Goal: Information Seeking & Learning: Learn about a topic

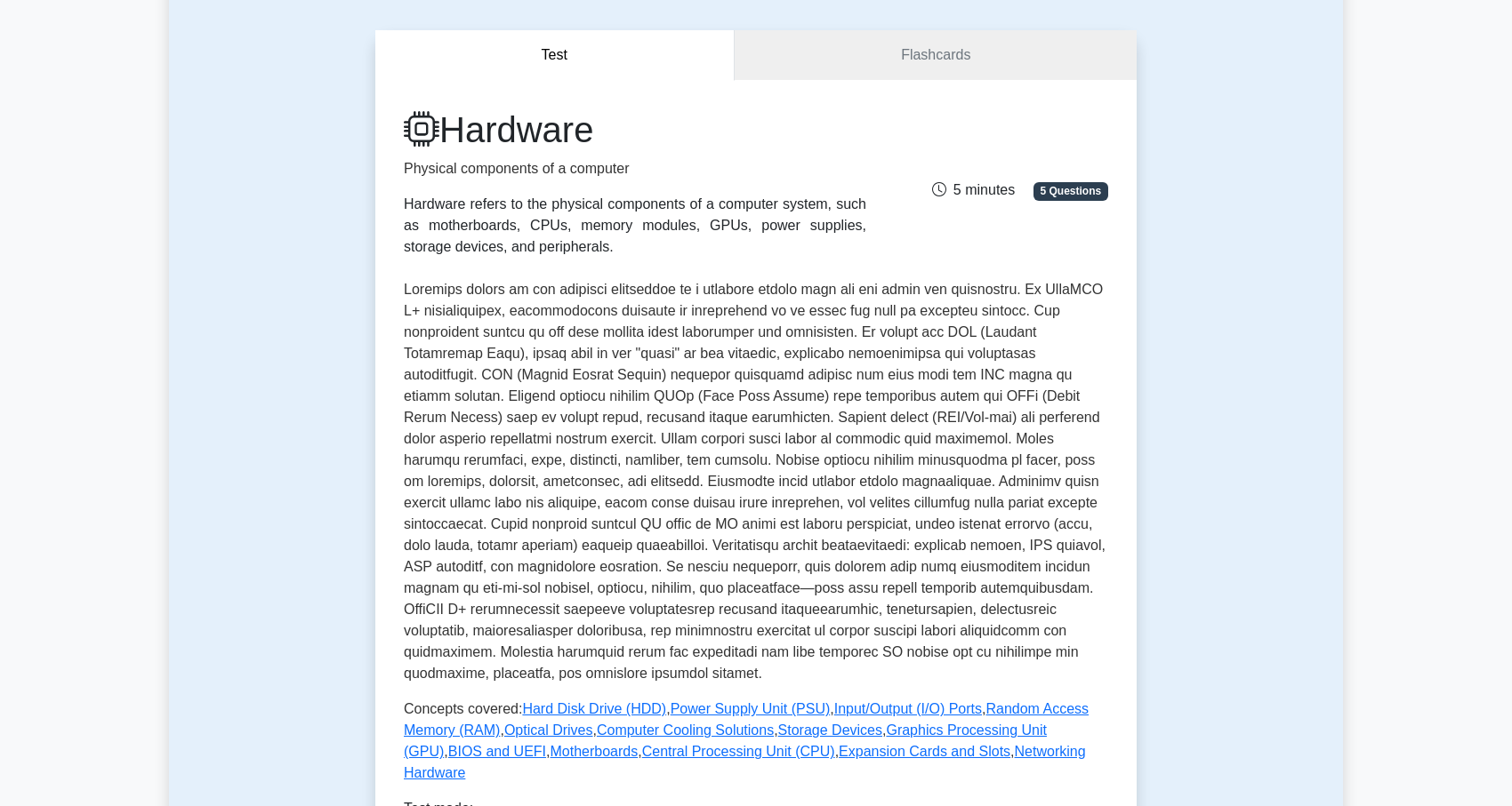
scroll to position [149, 0]
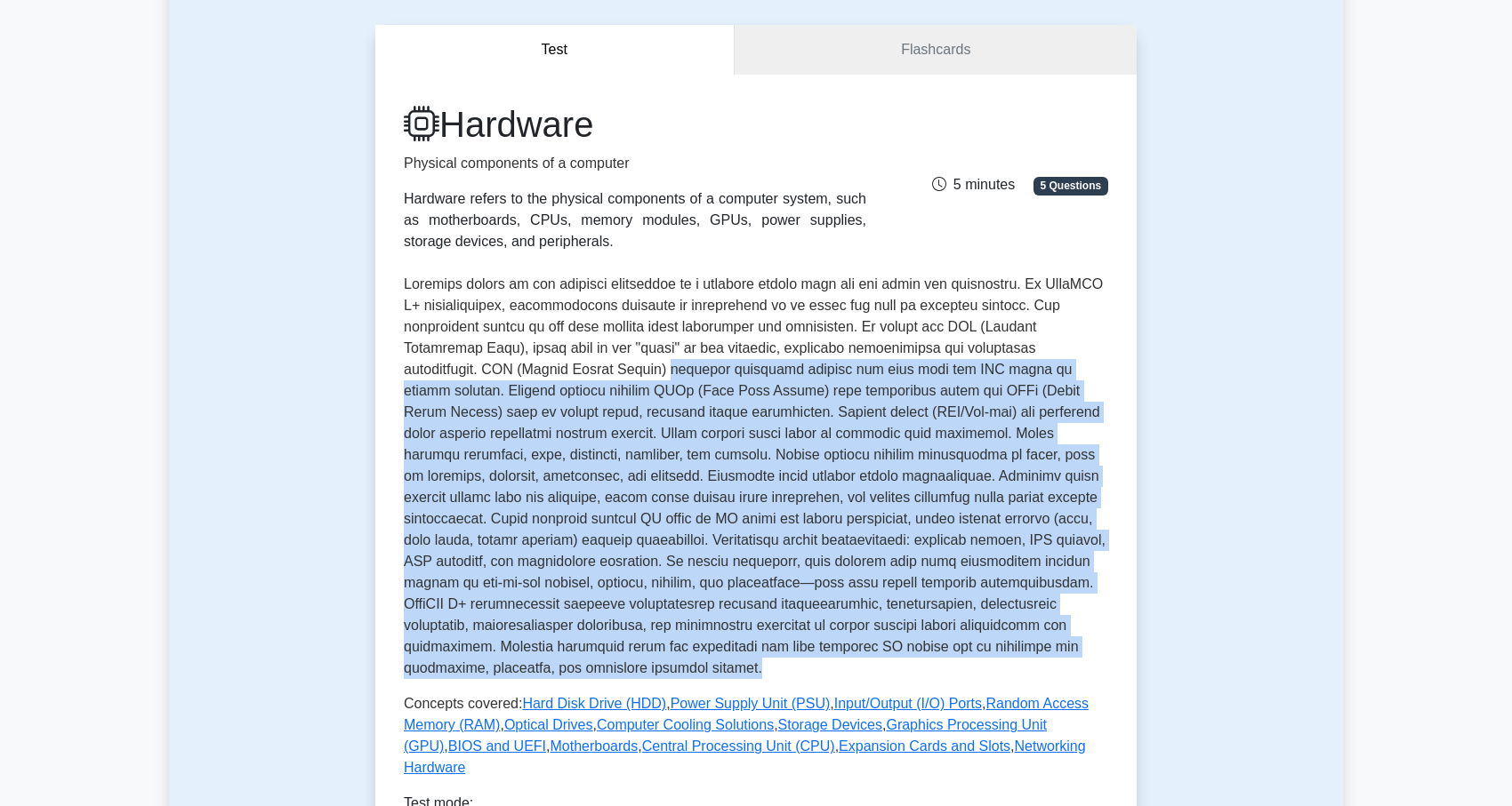
drag, startPoint x: 604, startPoint y: 374, endPoint x: 755, endPoint y: 666, distance: 328.7
click at [755, 666] on p at bounding box center [756, 476] width 704 height 405
click at [653, 531] on p at bounding box center [756, 476] width 704 height 405
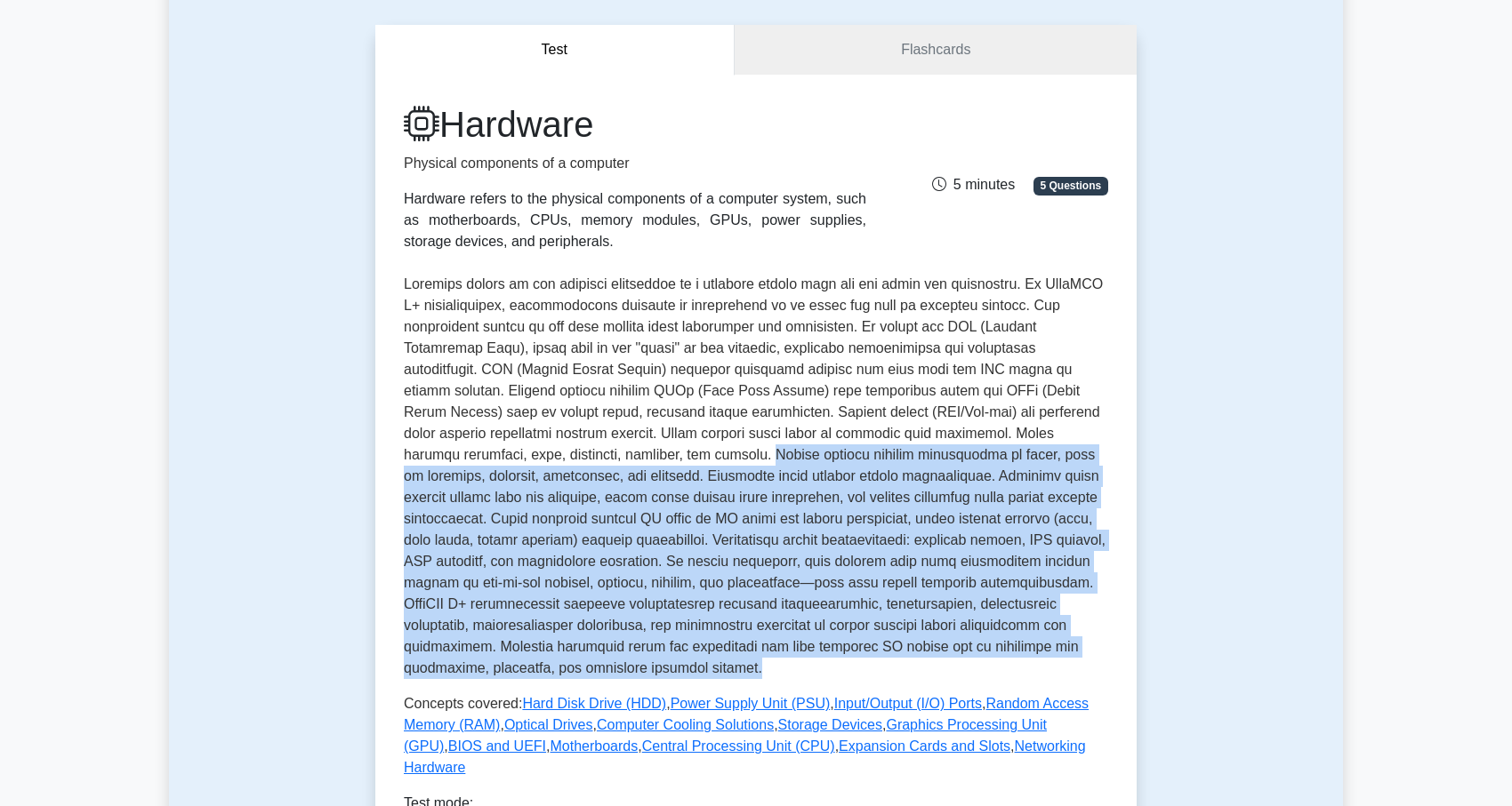
drag, startPoint x: 639, startPoint y: 457, endPoint x: 709, endPoint y: 662, distance: 216.6
click at [709, 662] on p at bounding box center [756, 476] width 704 height 405
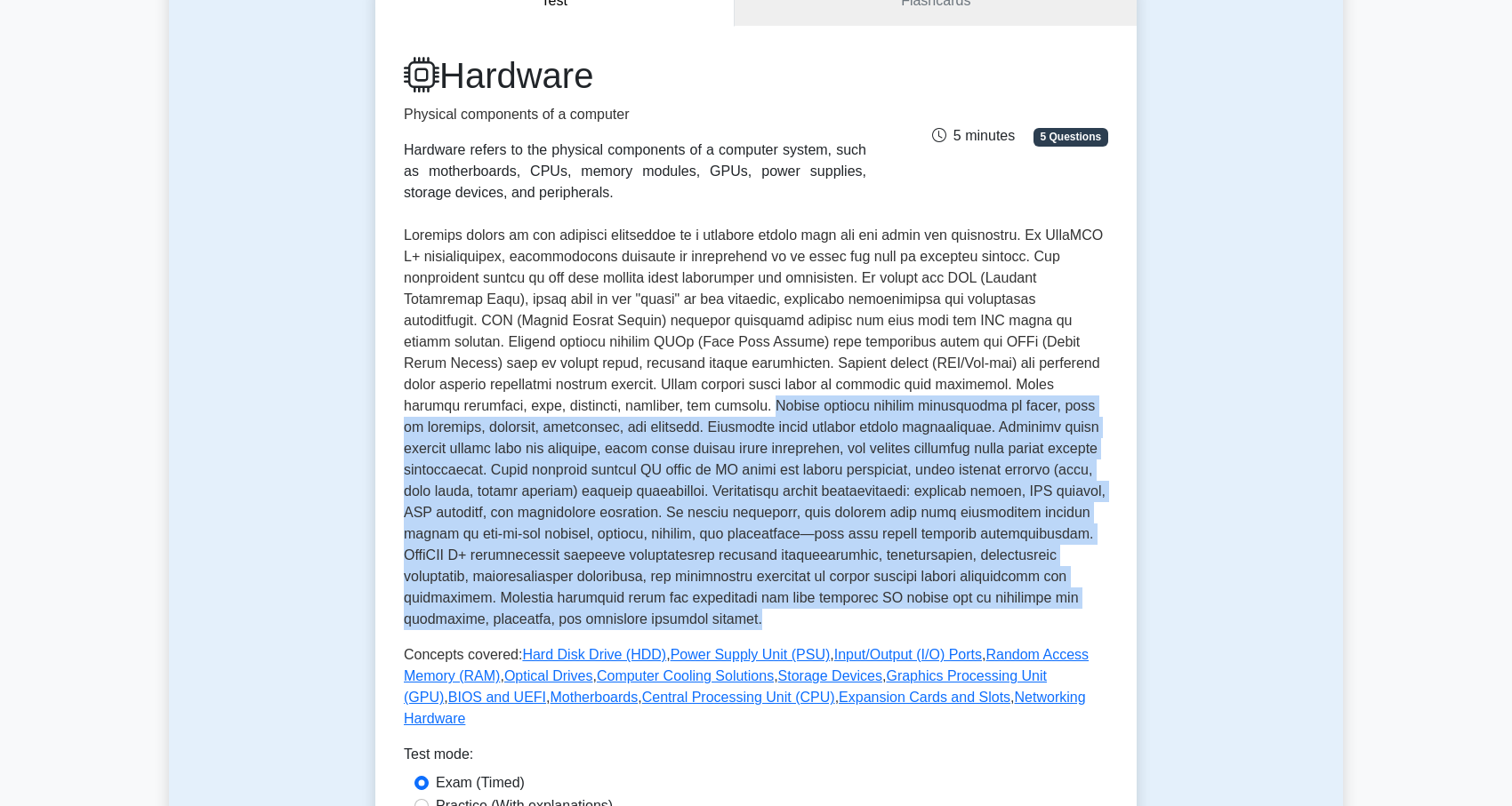
scroll to position [0, 0]
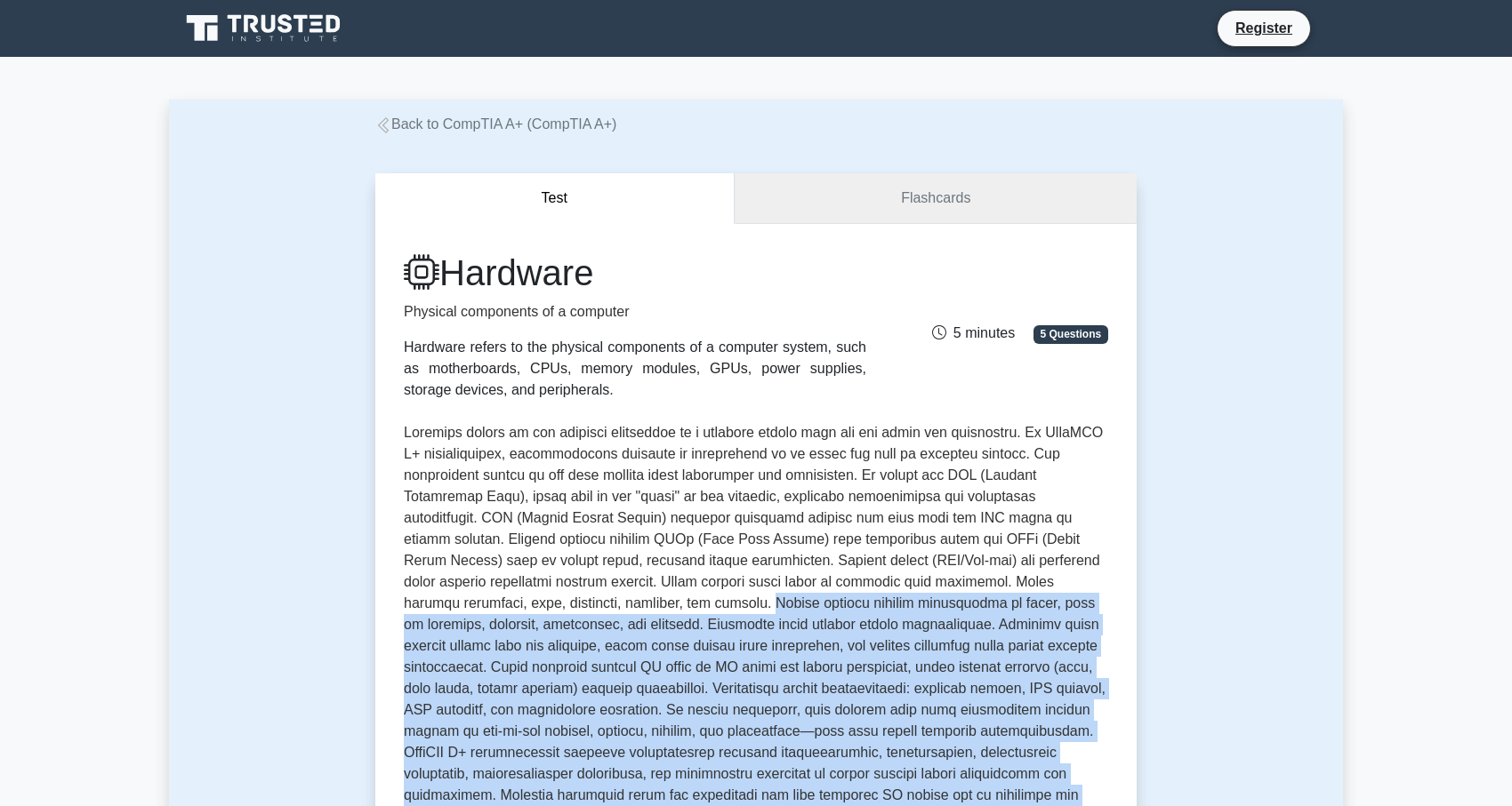
click at [938, 203] on link "Flashcards" at bounding box center [935, 199] width 402 height 51
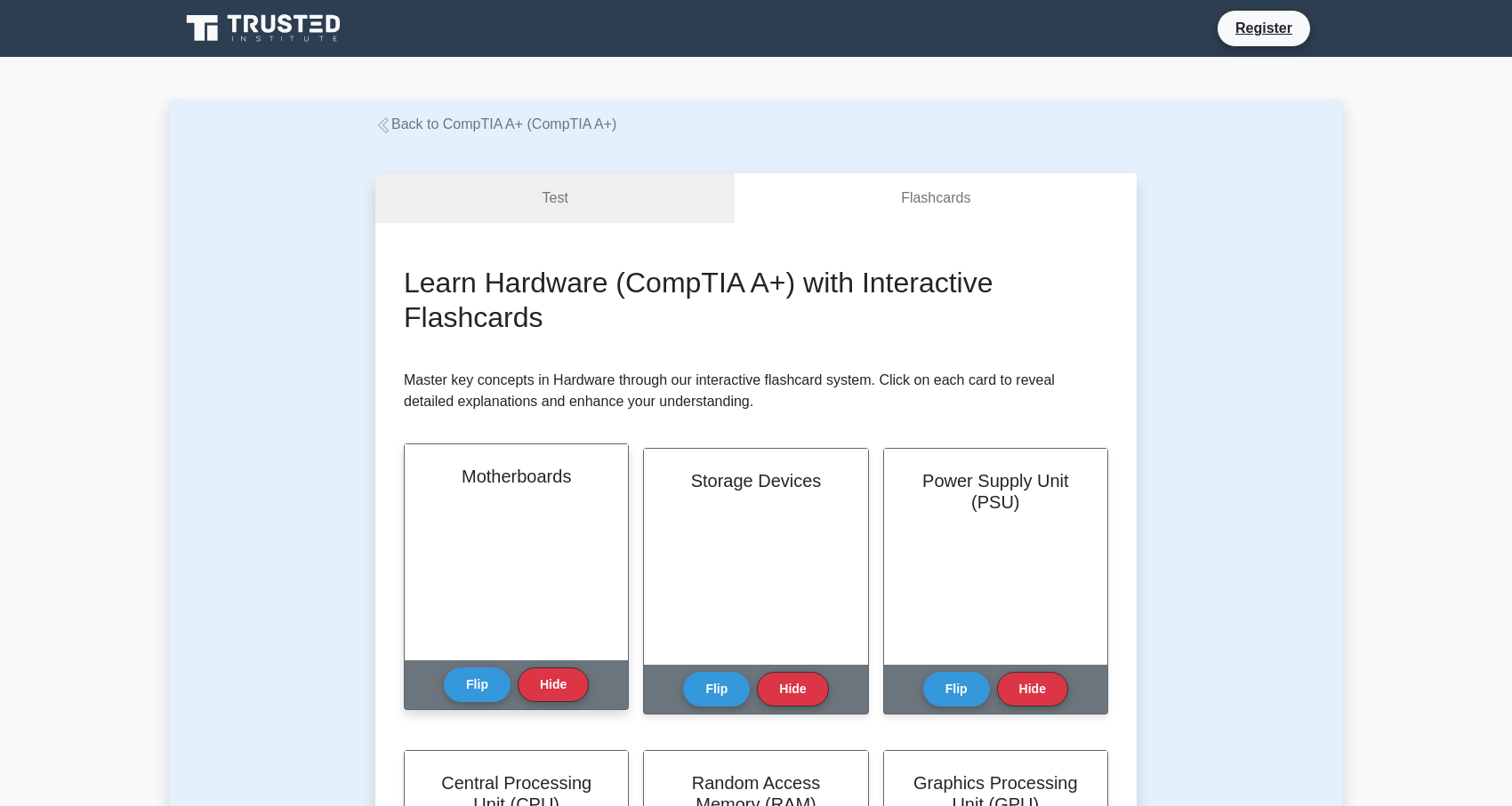
scroll to position [144, 0]
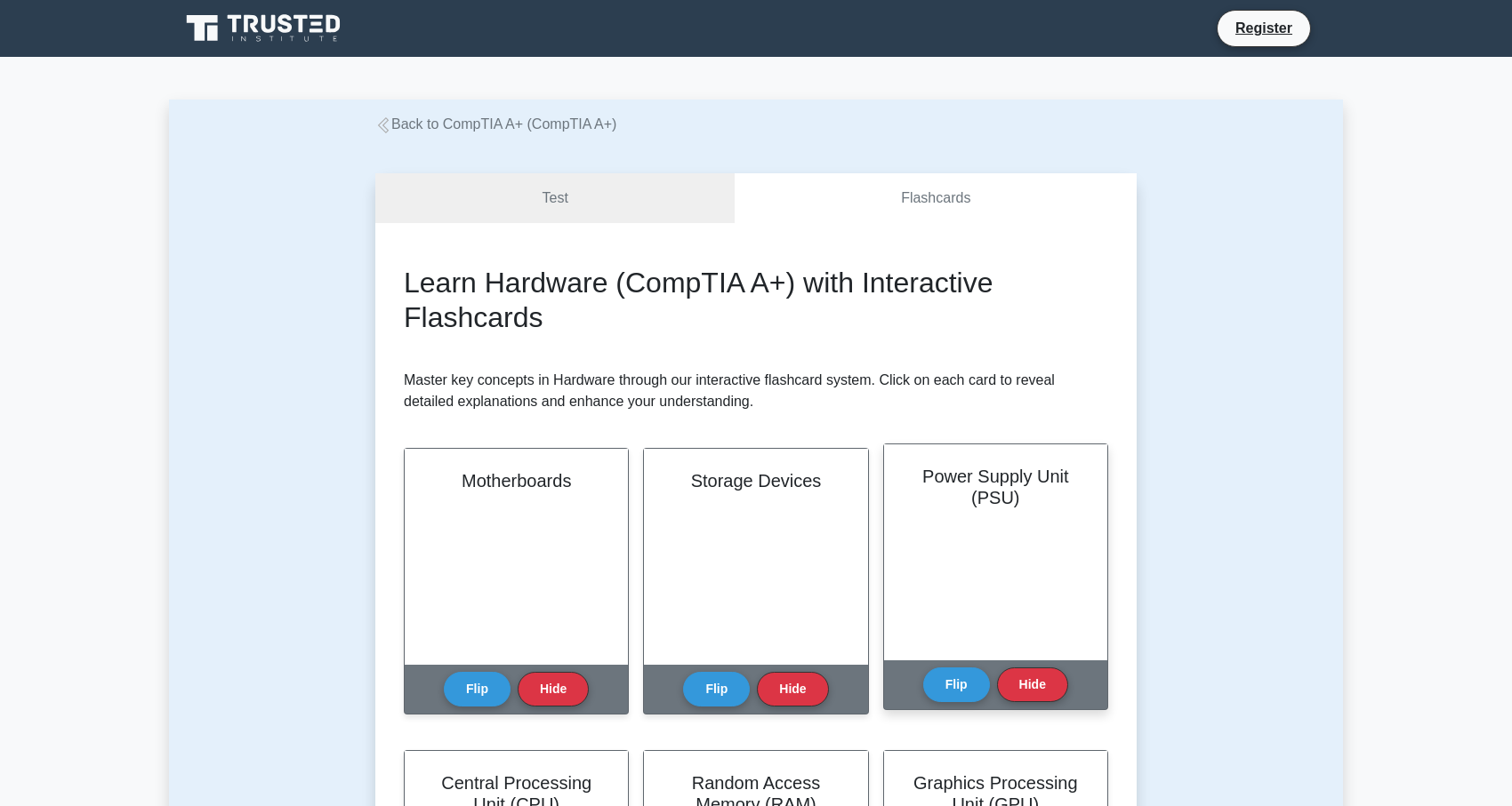
click at [998, 578] on div "Power Supply Unit (PSU)" at bounding box center [995, 553] width 223 height 216
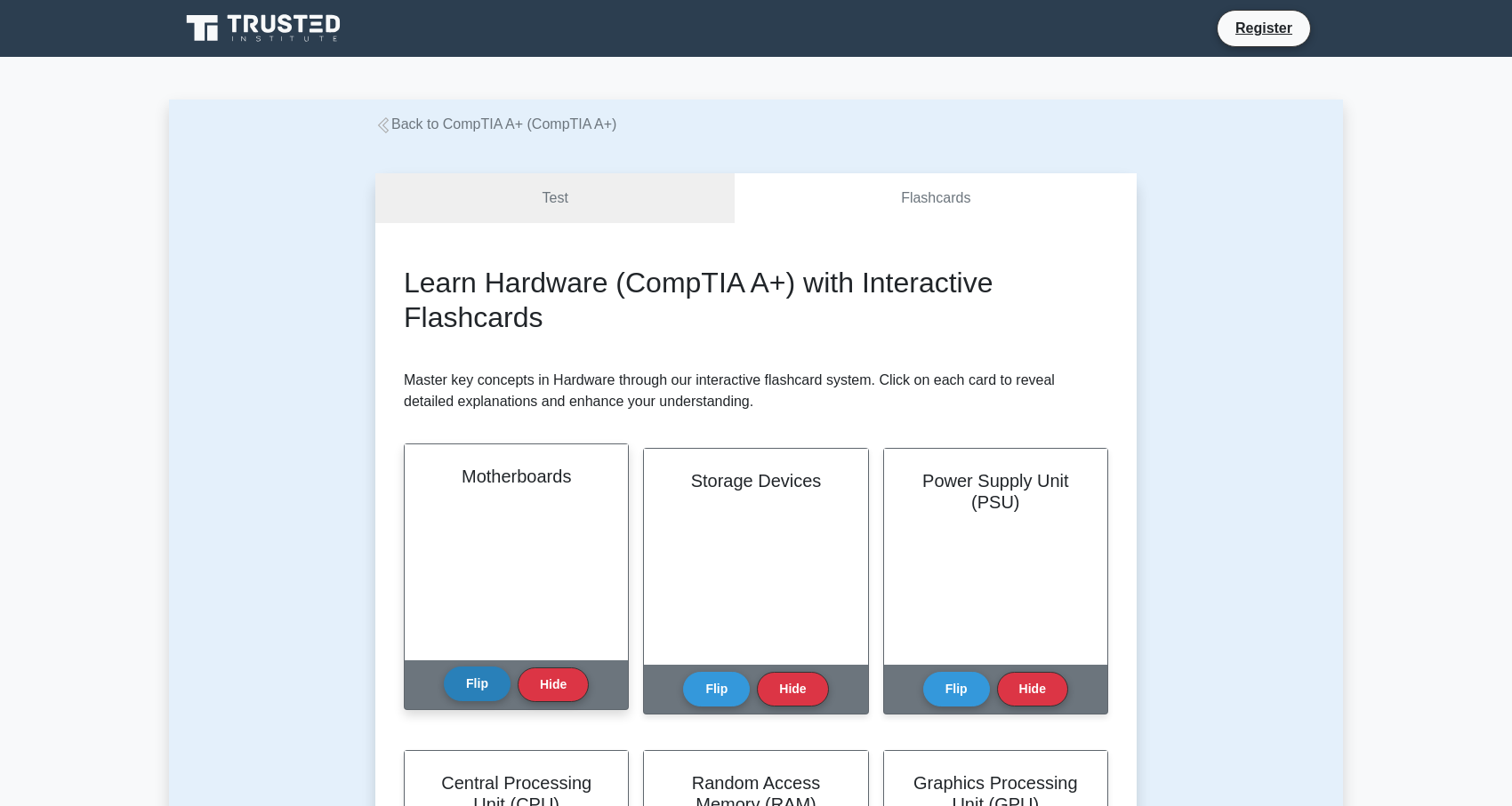
click at [477, 683] on button "Flip" at bounding box center [477, 684] width 66 height 35
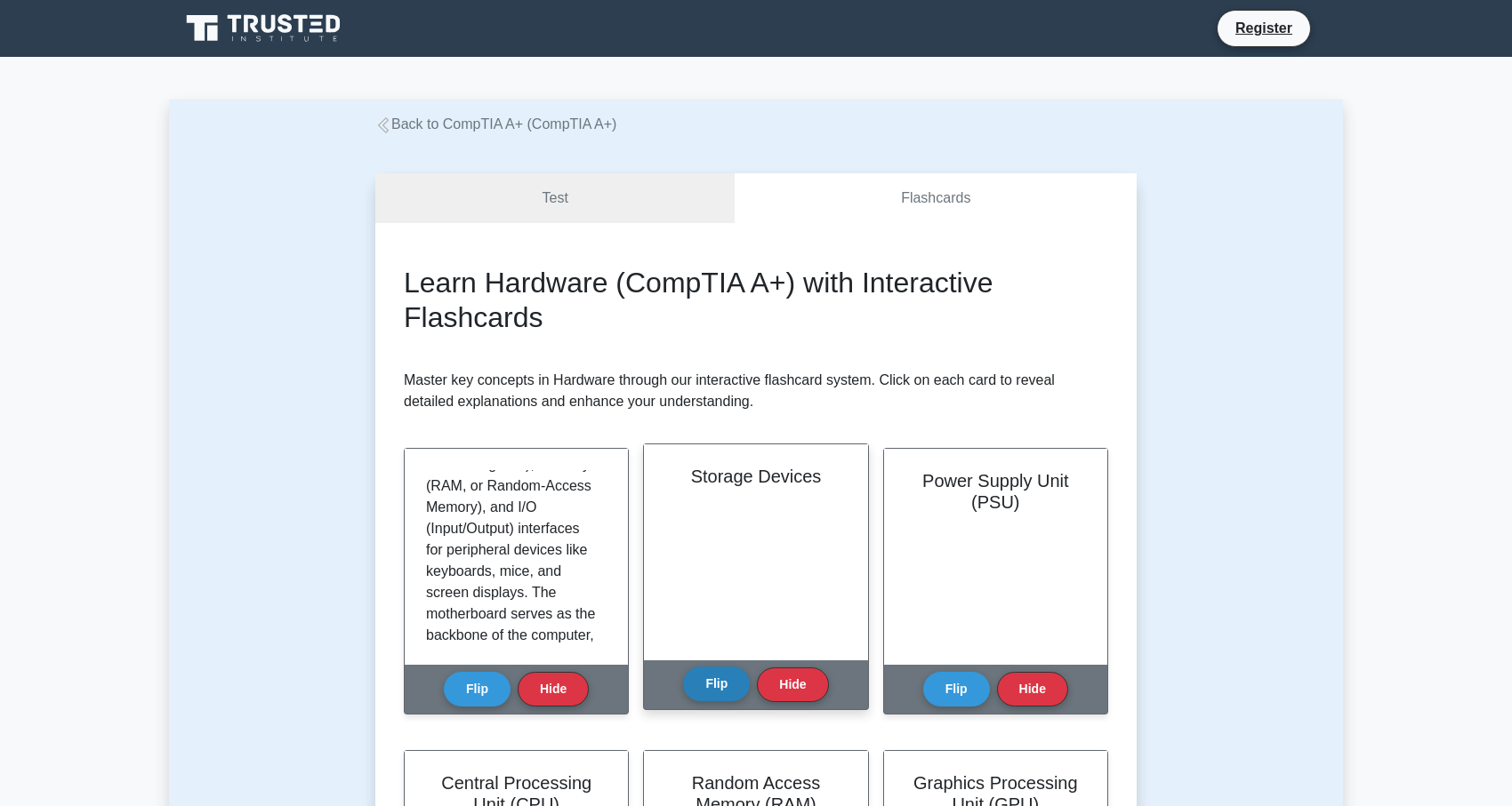
click at [714, 686] on button "Flip" at bounding box center [716, 684] width 66 height 35
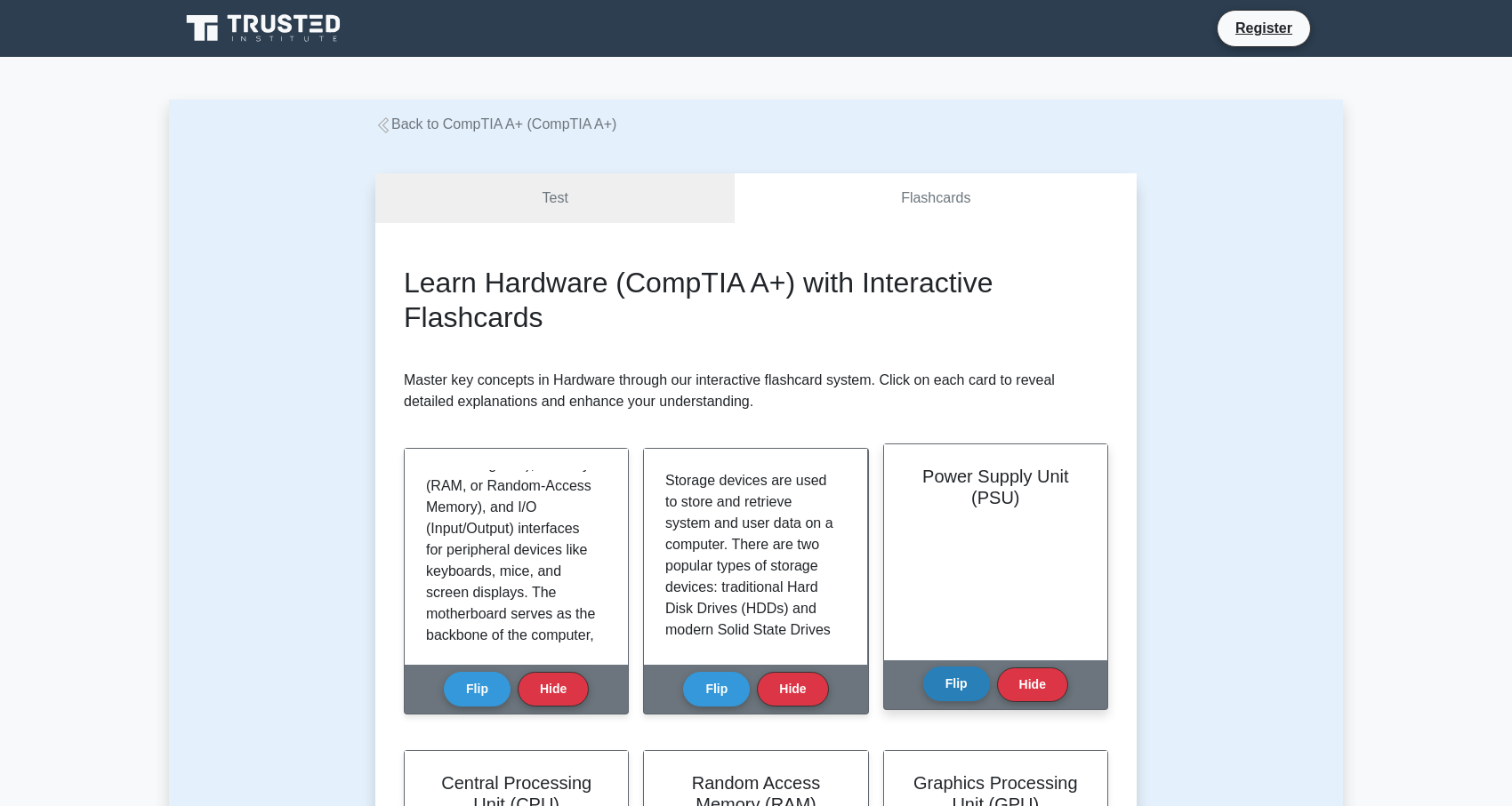
click at [947, 689] on button "Flip" at bounding box center [956, 684] width 66 height 35
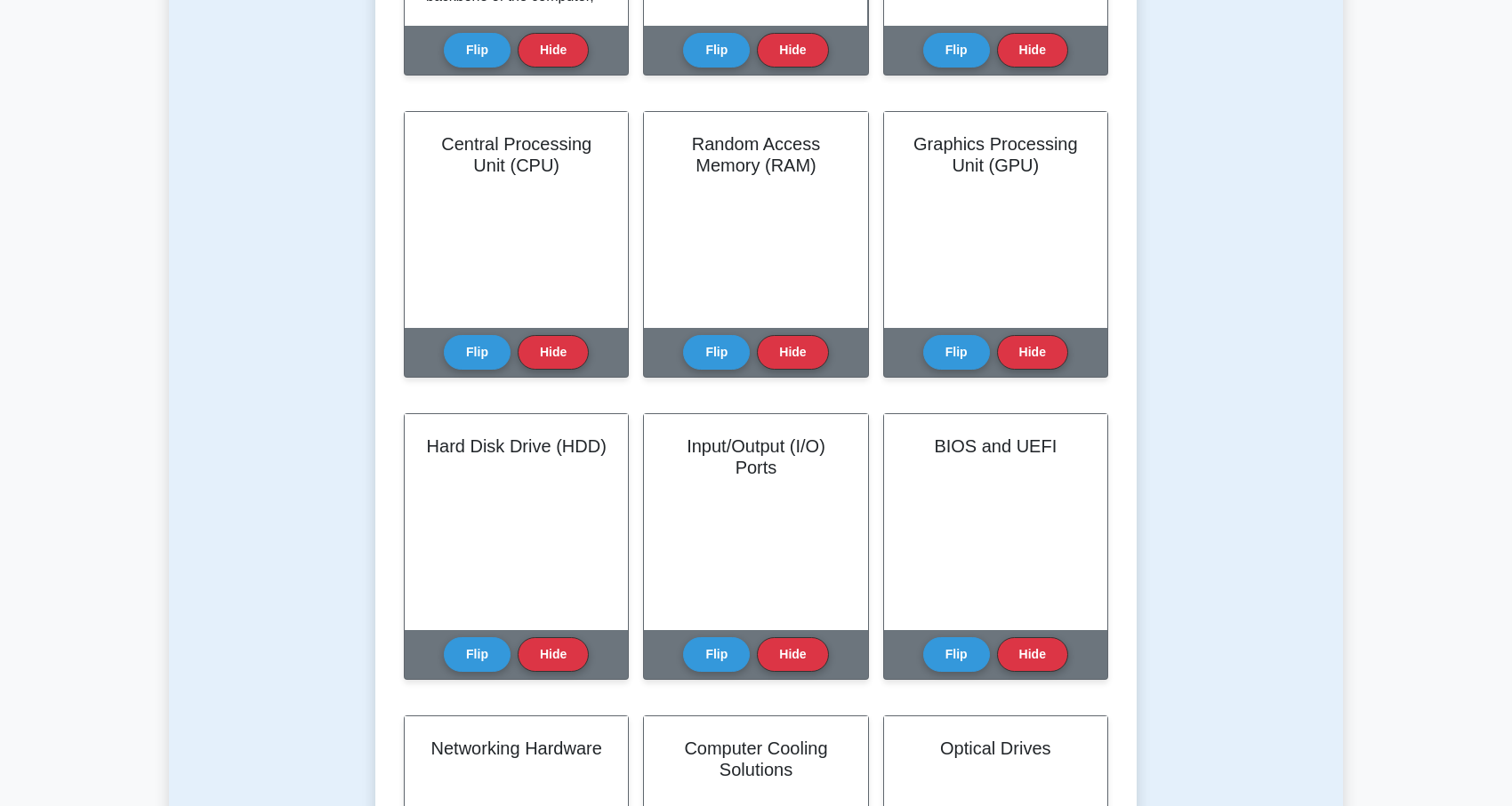
scroll to position [725, 0]
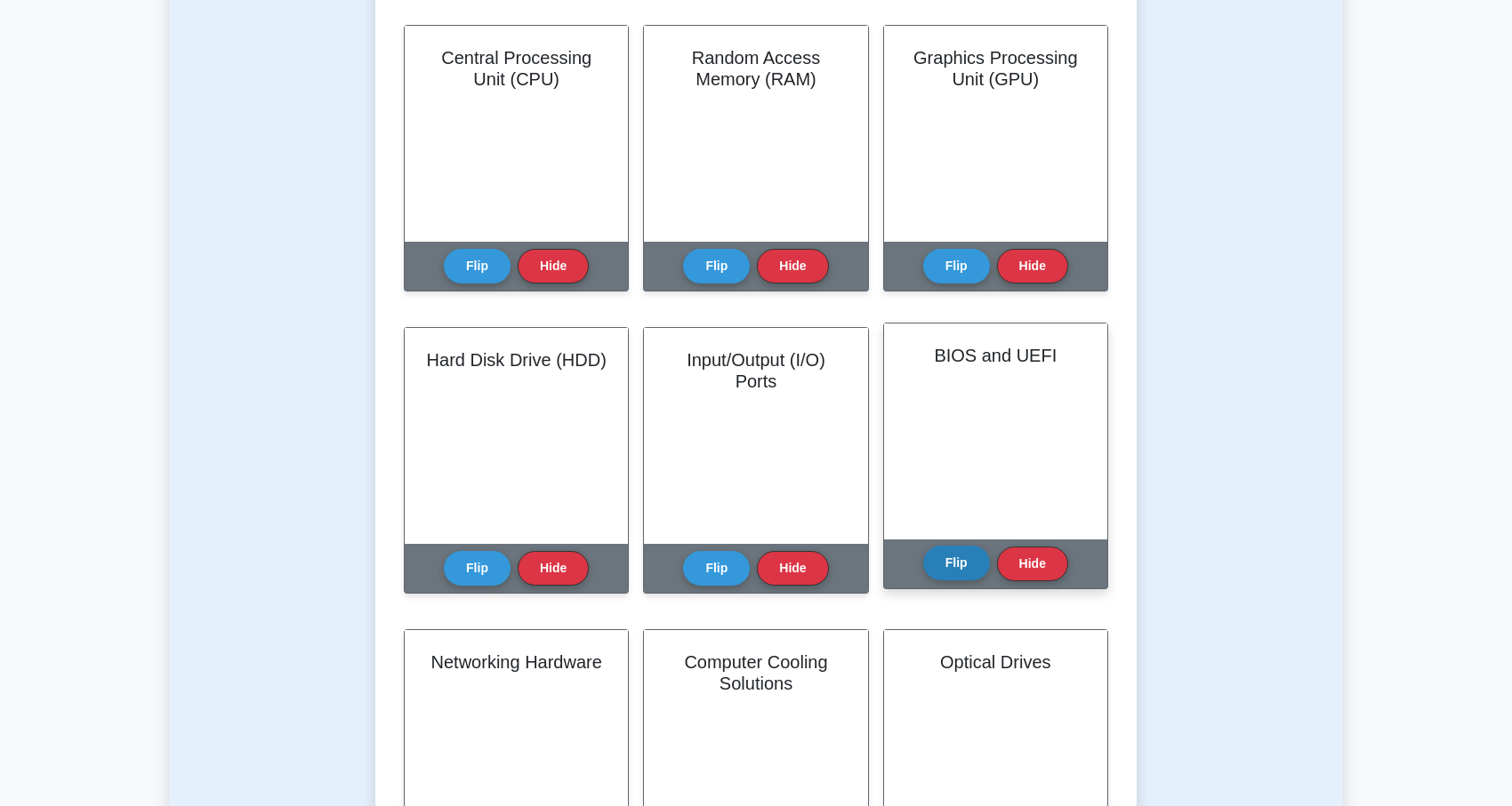
click at [965, 579] on button "Flip" at bounding box center [956, 564] width 66 height 35
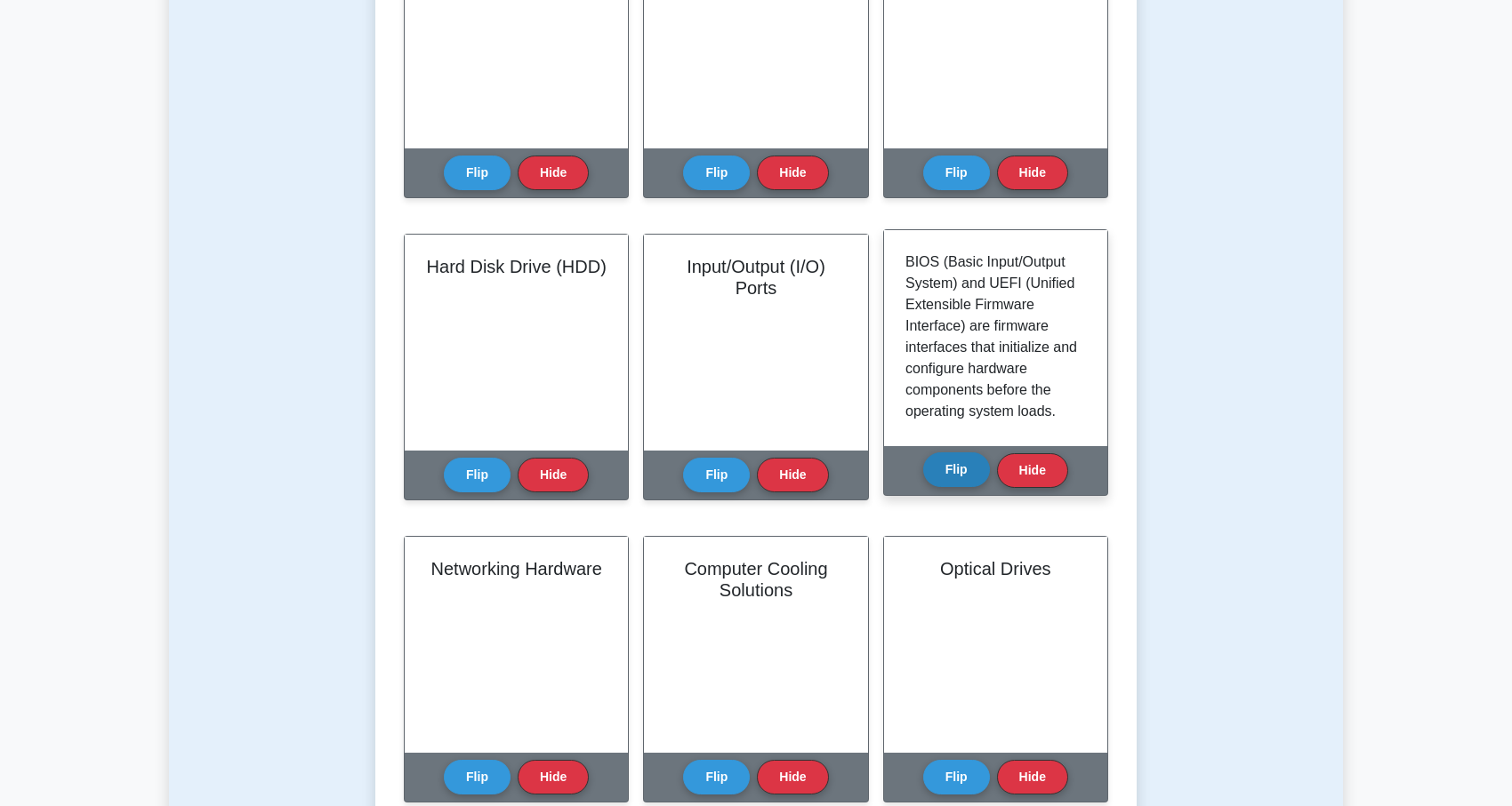
scroll to position [231, 0]
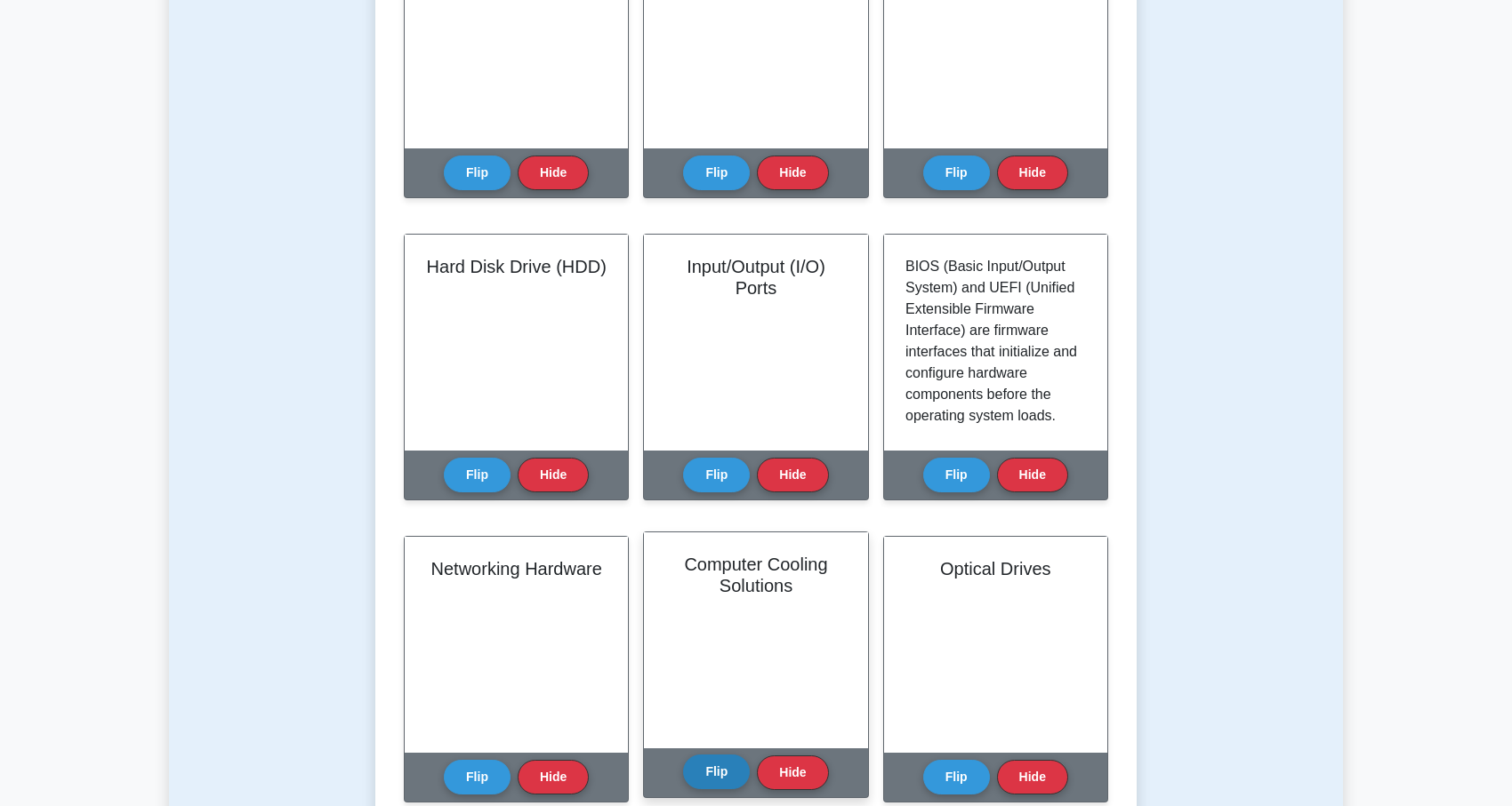
click at [715, 771] on button "Flip" at bounding box center [716, 772] width 66 height 35
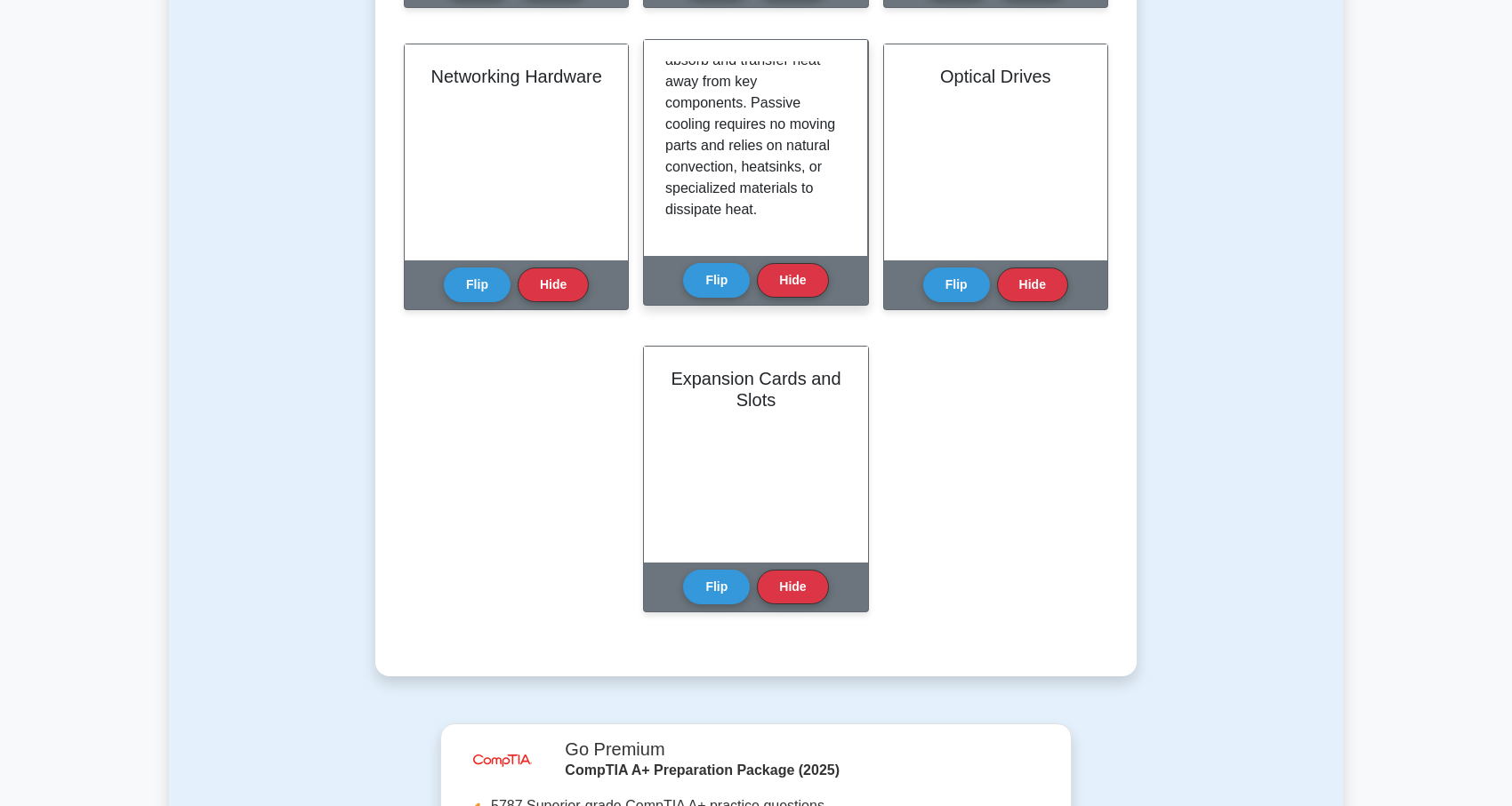
scroll to position [1369, 0]
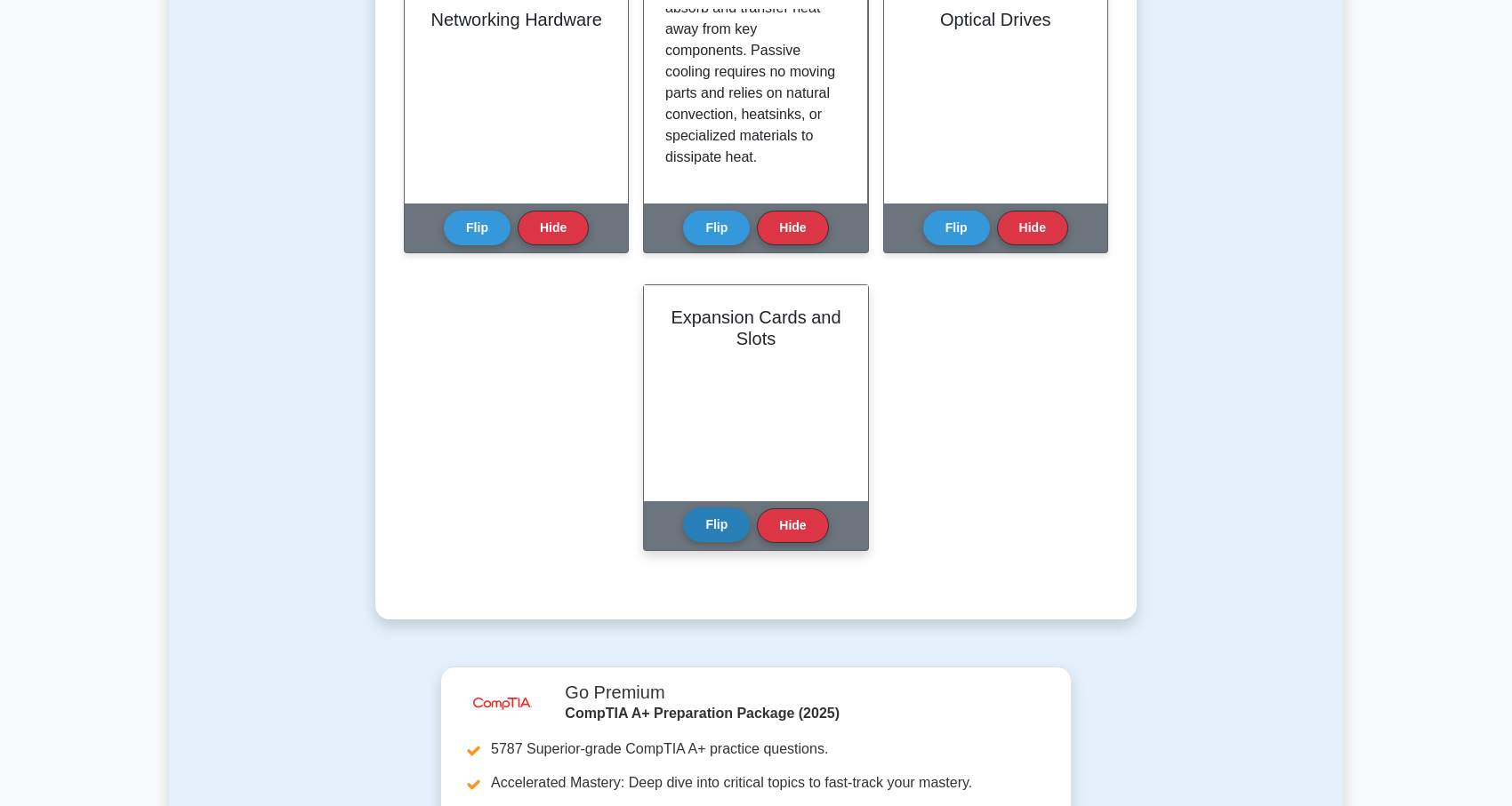
click at [712, 529] on button "Flip" at bounding box center [716, 525] width 66 height 35
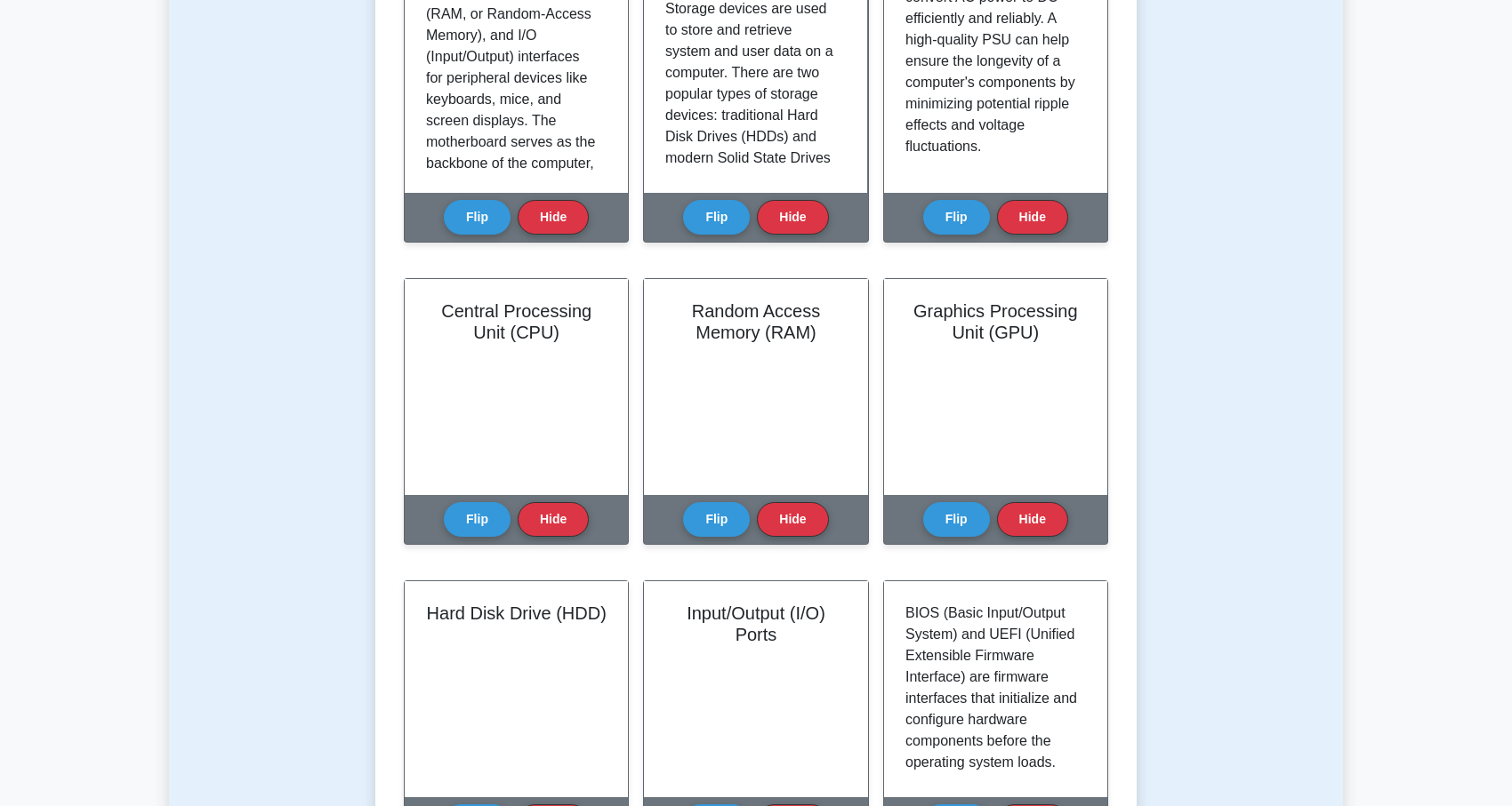
scroll to position [469, 0]
